Goal: Task Accomplishment & Management: Use online tool/utility

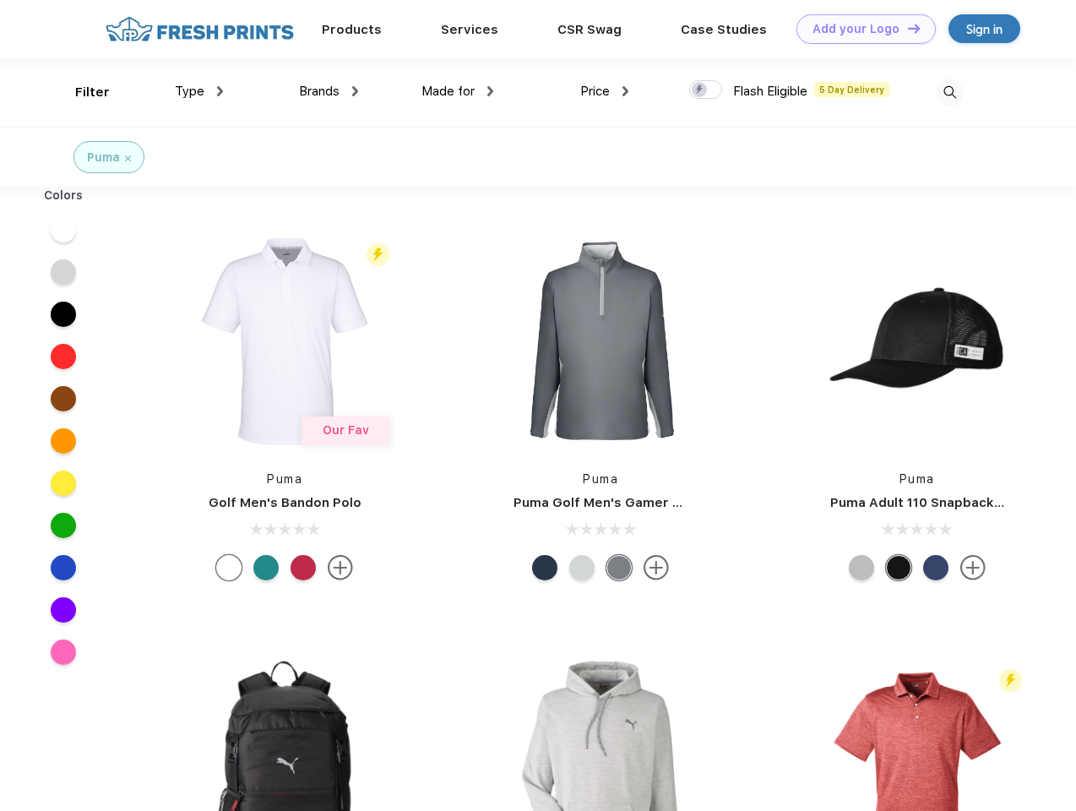
click at [860, 29] on link "Add your Logo Design Tool" at bounding box center [865, 29] width 139 height 30
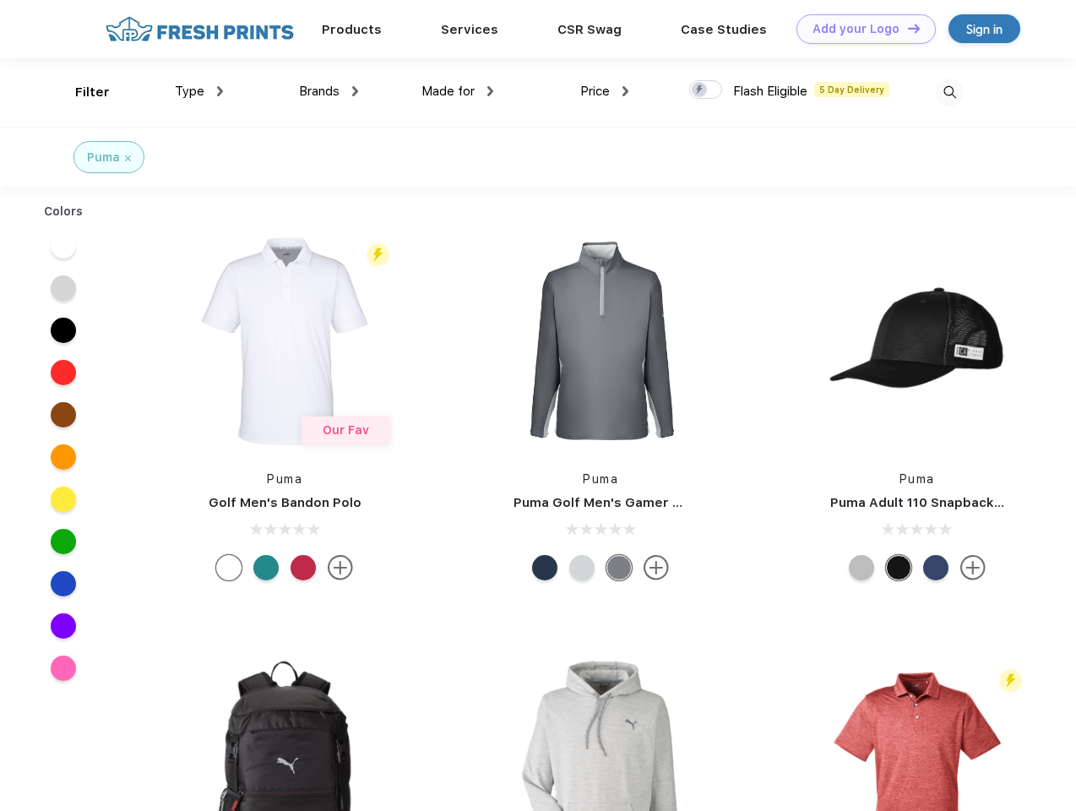
click at [0, 0] on div "Design Tool" at bounding box center [0, 0] width 0 height 0
click at [906, 28] on link "Add your Logo Design Tool" at bounding box center [865, 29] width 139 height 30
click at [81, 92] on div "Filter" at bounding box center [92, 92] width 35 height 19
click at [199, 91] on span "Type" at bounding box center [190, 91] width 30 height 15
click at [329, 91] on span "Brands" at bounding box center [319, 91] width 41 height 15
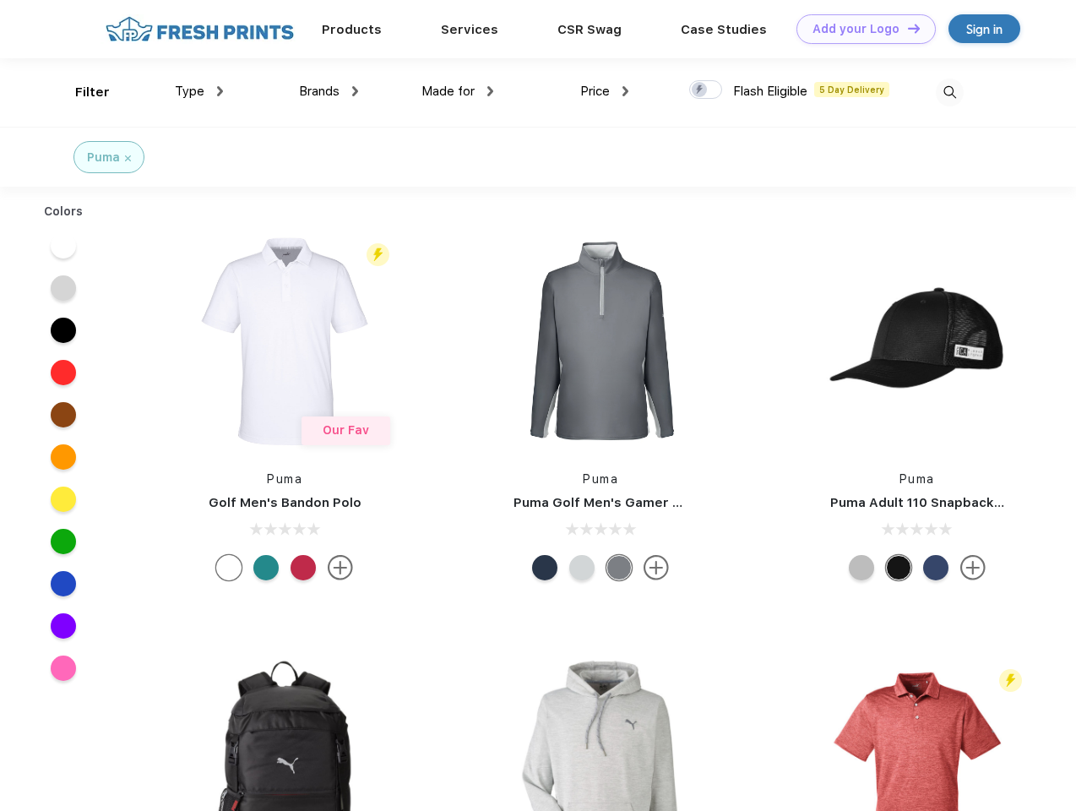
click at [458, 91] on span "Made for" at bounding box center [447, 91] width 53 height 15
click at [605, 91] on span "Price" at bounding box center [595, 91] width 30 height 15
click at [706, 90] on div at bounding box center [705, 89] width 33 height 19
click at [700, 90] on input "checkbox" at bounding box center [694, 84] width 11 height 11
click at [949, 92] on img at bounding box center [950, 93] width 28 height 28
